Goal: Task Accomplishment & Management: Manage account settings

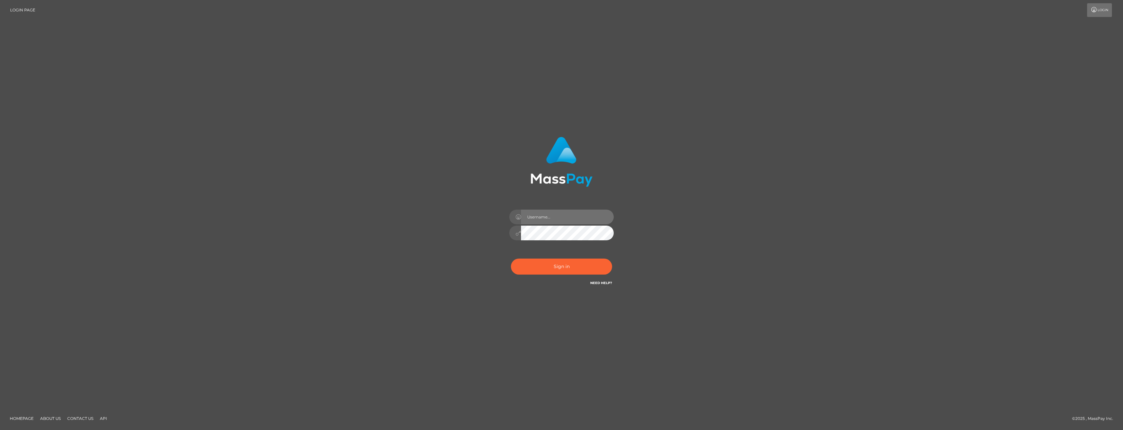
click at [565, 220] on input "text" at bounding box center [567, 217] width 93 height 15
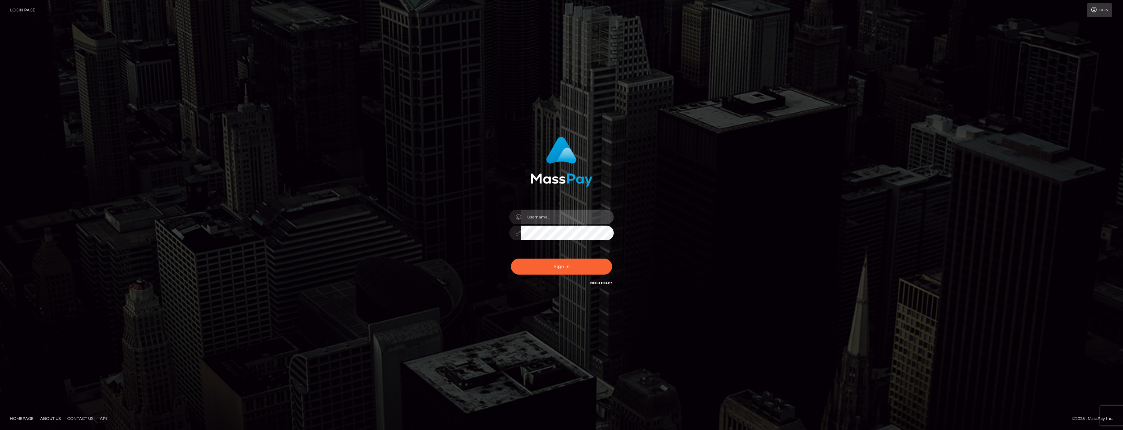
click at [563, 221] on input "text" at bounding box center [567, 217] width 93 height 15
type input "imhannahgood@gmail.com"
click at [569, 268] on button "Sign in" at bounding box center [561, 266] width 101 height 16
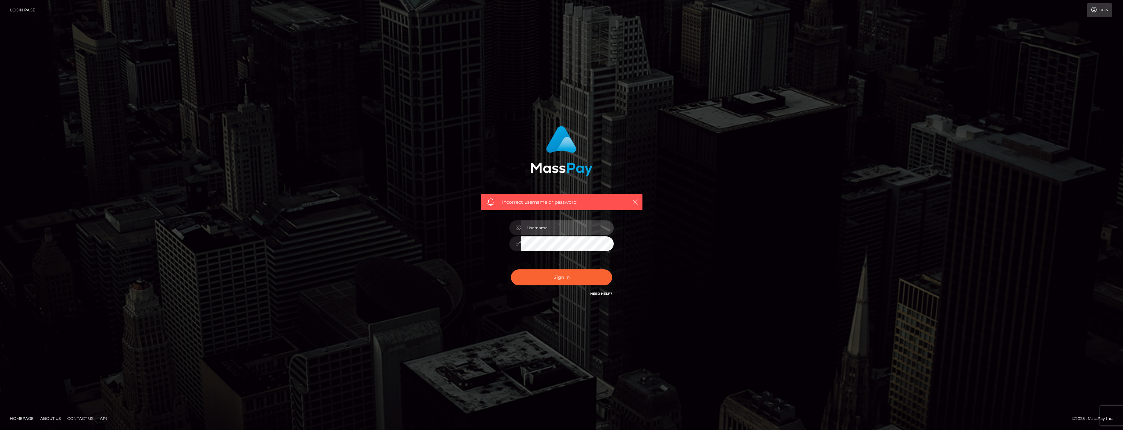
click at [558, 222] on input "text" at bounding box center [567, 227] width 93 height 15
type input "[EMAIL_ADDRESS][DOMAIN_NAME]"
click at [471, 241] on div "Incorrect username or password. imhannahgood@gmail.com" at bounding box center [561, 215] width 181 height 188
click at [511, 269] on button "Sign in" at bounding box center [561, 277] width 101 height 16
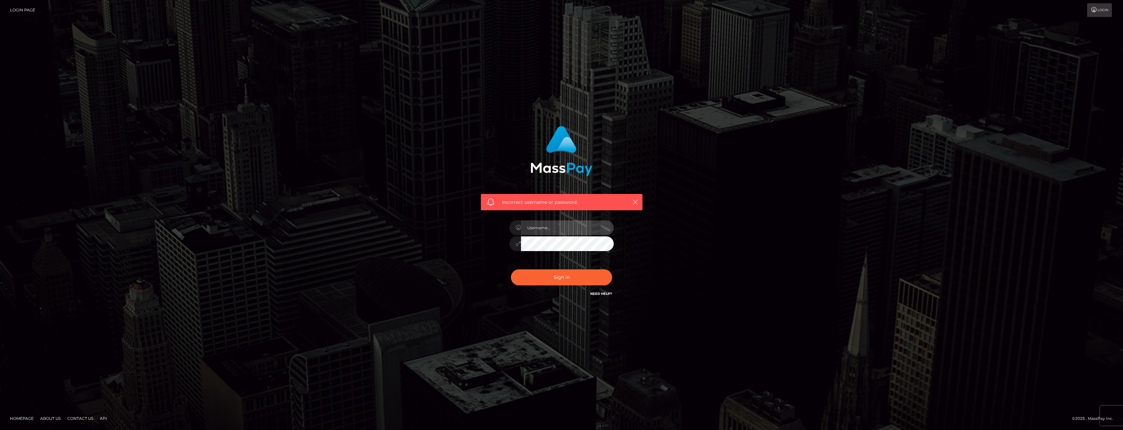
click at [563, 230] on input "text" at bounding box center [567, 227] width 93 height 15
type input "[EMAIL_ADDRESS][DOMAIN_NAME]"
drag, startPoint x: 687, startPoint y: 248, endPoint x: 656, endPoint y: 256, distance: 32.9
click at [687, 248] on div "Incorrect username or password. imhannahgood@gmail.com" at bounding box center [561, 215] width 372 height 188
click at [518, 242] on icon at bounding box center [518, 243] width 6 height 5
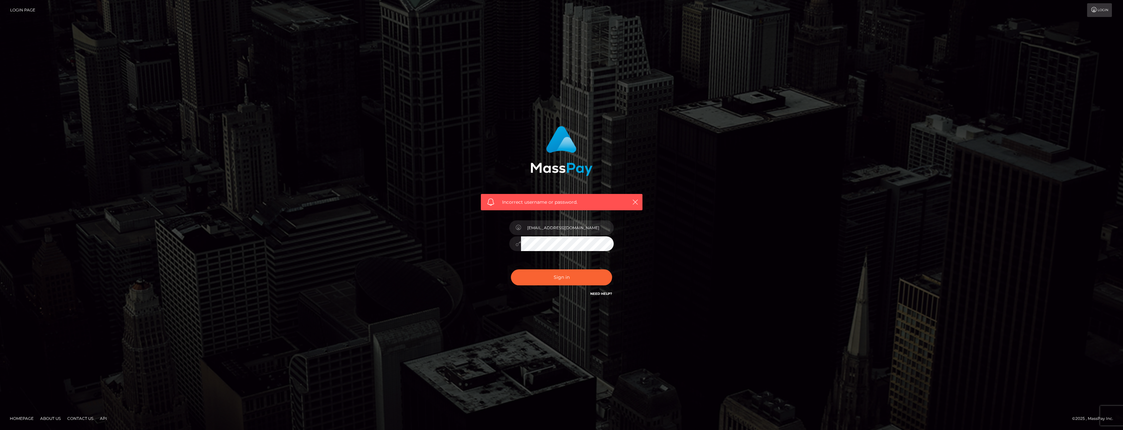
click at [511, 269] on button "Sign in" at bounding box center [561, 277] width 101 height 16
click at [603, 293] on link "Need Help?" at bounding box center [601, 293] width 22 height 4
click at [575, 233] on input "text" at bounding box center [567, 227] width 93 height 15
type input "imhannahgood@gmail.com"
click at [605, 296] on h6 "Need Help?" at bounding box center [601, 293] width 22 height 6
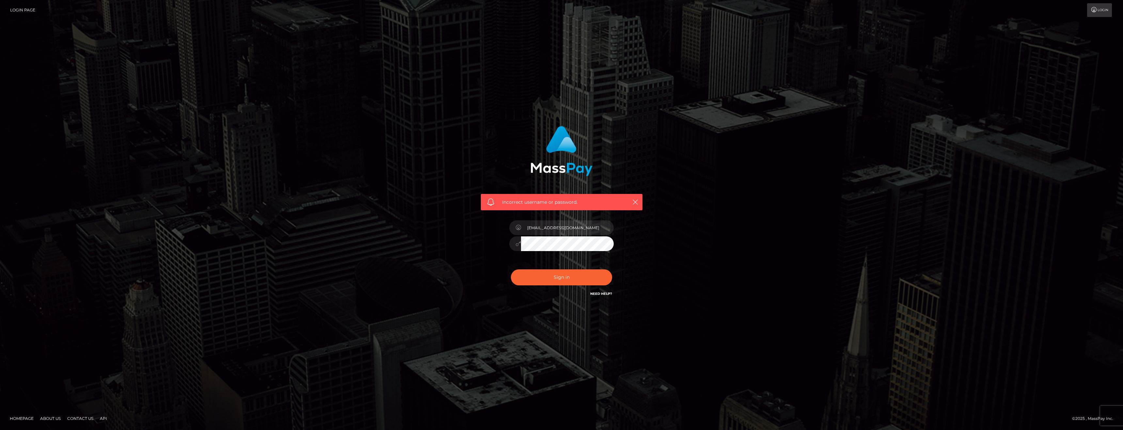
click at [602, 294] on link "Need Help?" at bounding box center [601, 293] width 22 height 4
click at [1105, 10] on link "Login" at bounding box center [1099, 10] width 25 height 14
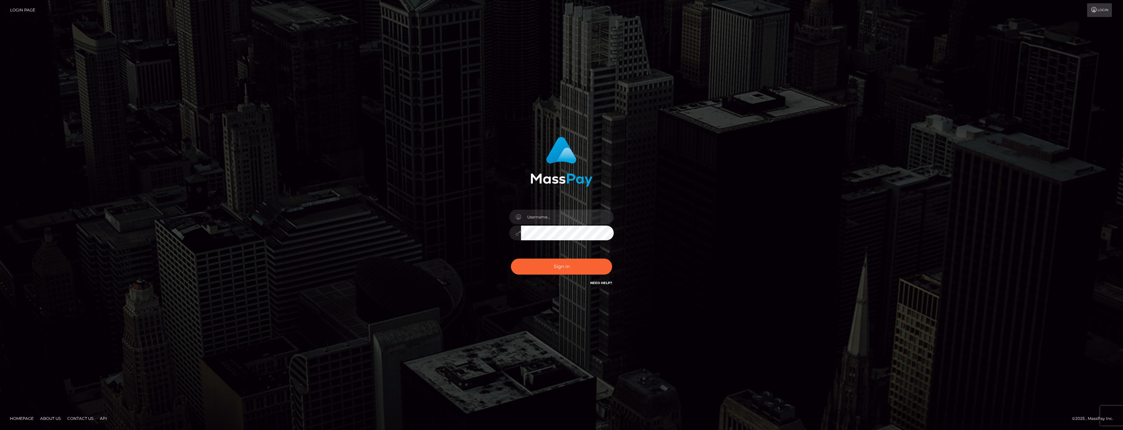
click at [30, 9] on link "Login Page" at bounding box center [22, 10] width 25 height 14
